Goal: Transaction & Acquisition: Subscribe to service/newsletter

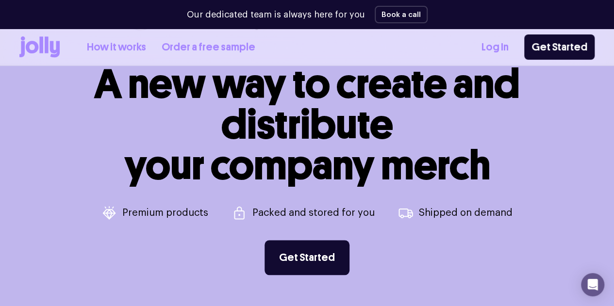
scroll to position [389, 0]
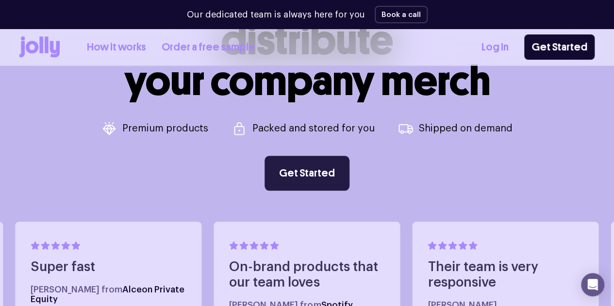
click at [324, 181] on link "Get Started" at bounding box center [306, 173] width 85 height 35
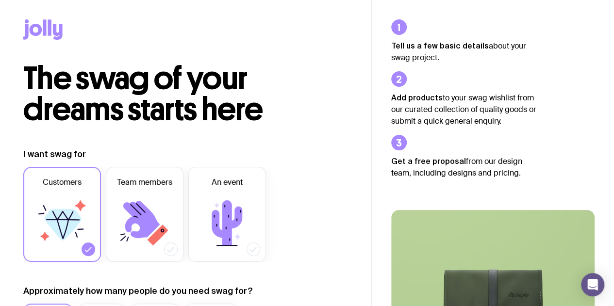
click at [72, 223] on icon at bounding box center [62, 225] width 37 height 32
click at [0, 0] on input "Customers" at bounding box center [0, 0] width 0 height 0
click at [59, 225] on icon at bounding box center [62, 223] width 58 height 58
click at [0, 0] on input "Customers" at bounding box center [0, 0] width 0 height 0
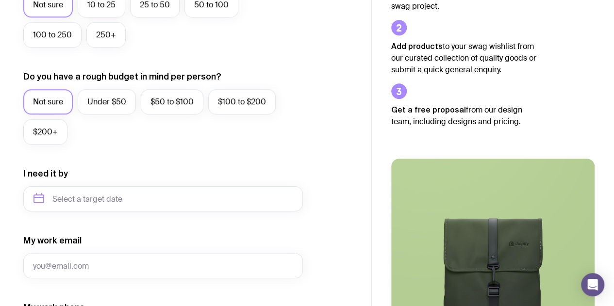
scroll to position [310, 0]
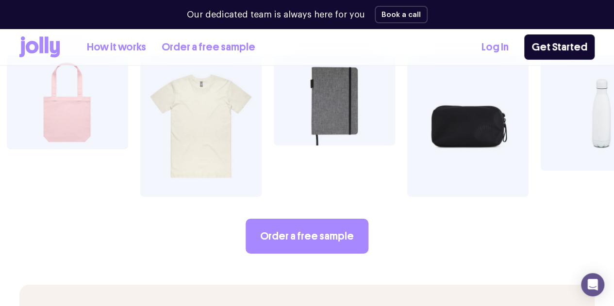
scroll to position [1648, 0]
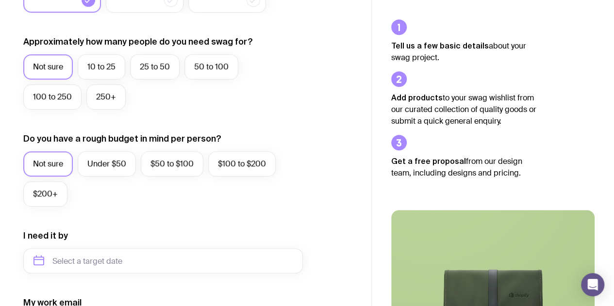
scroll to position [250, 0]
